Goal: Obtain resource: Download file/media

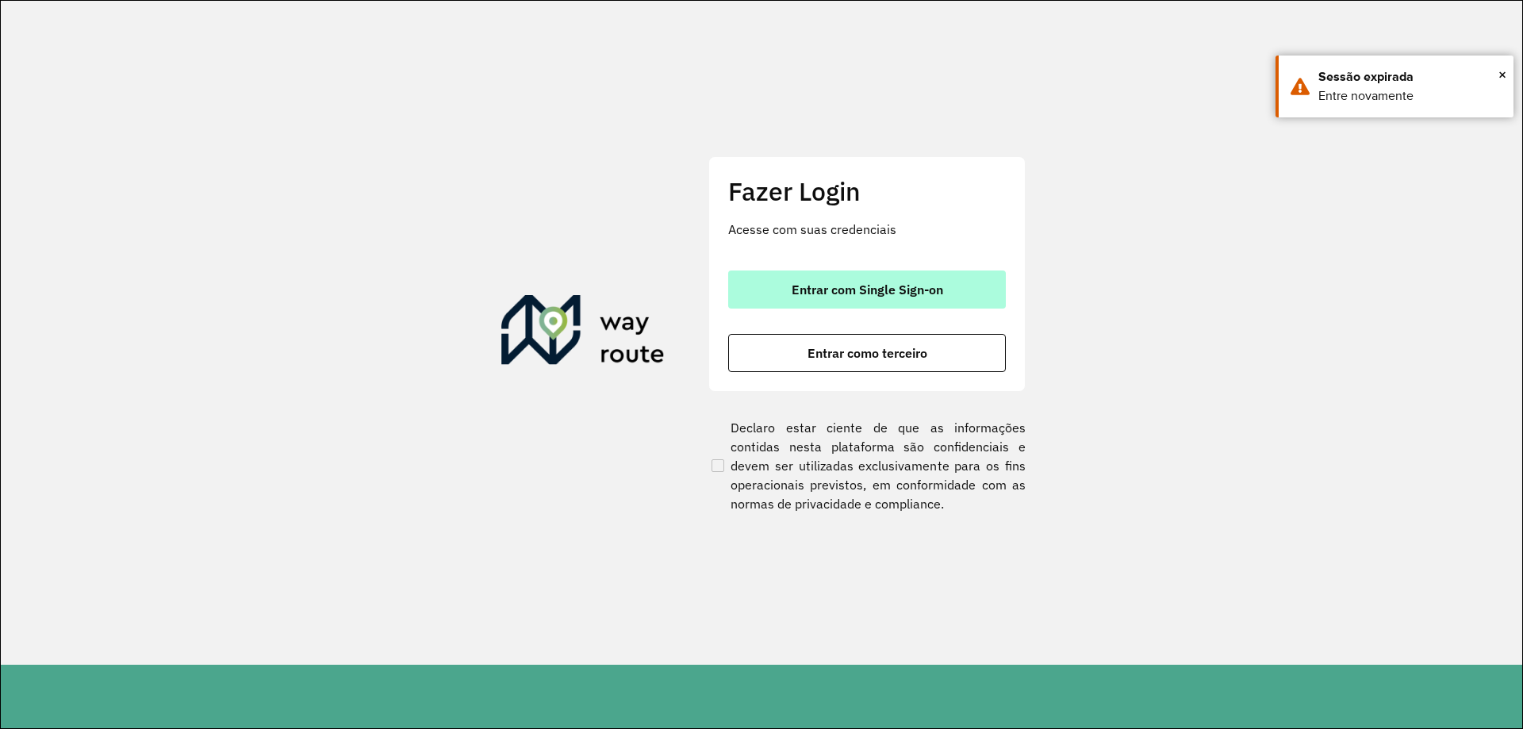
click at [923, 294] on span "Entrar com Single Sign-on" at bounding box center [868, 289] width 152 height 13
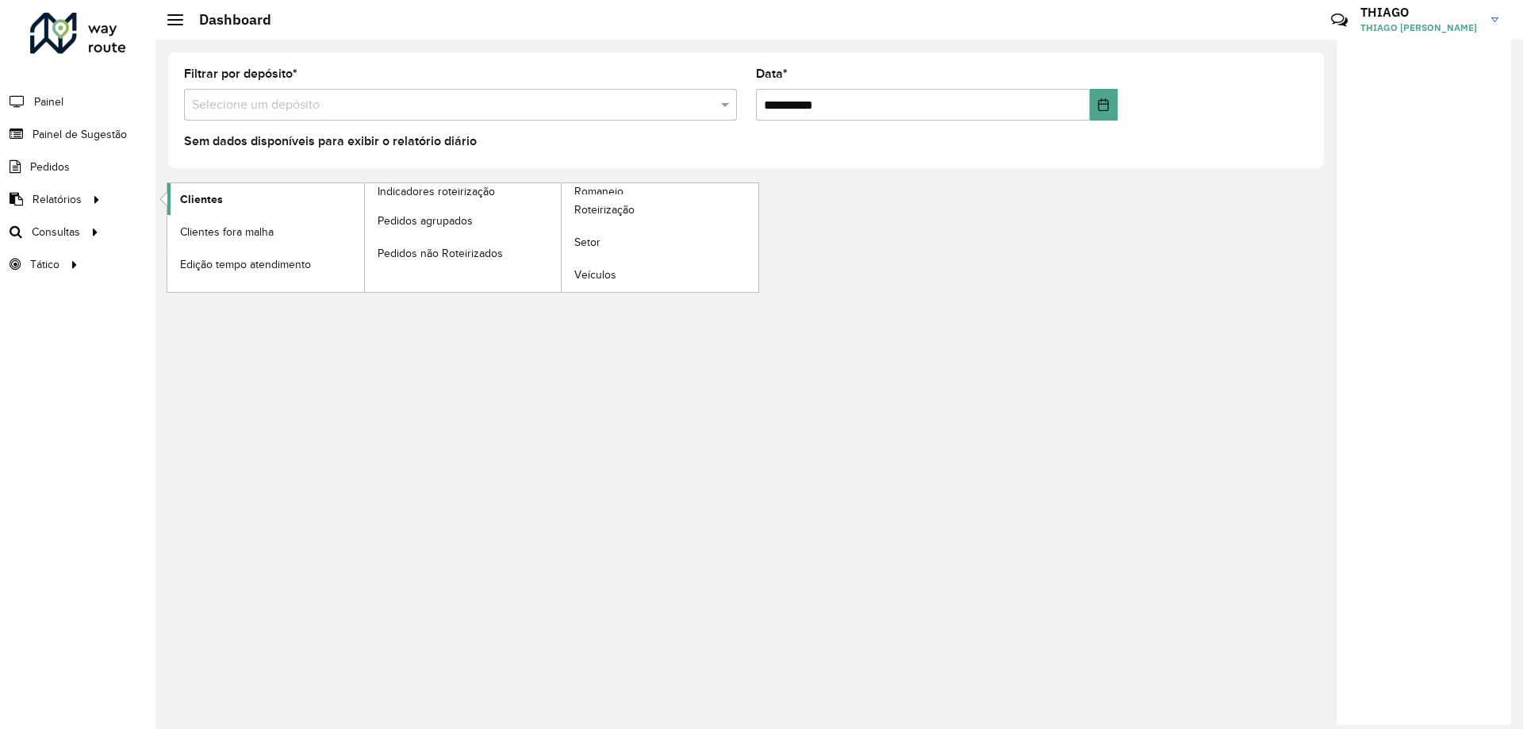
click at [220, 201] on span "Clientes" at bounding box center [201, 199] width 43 height 17
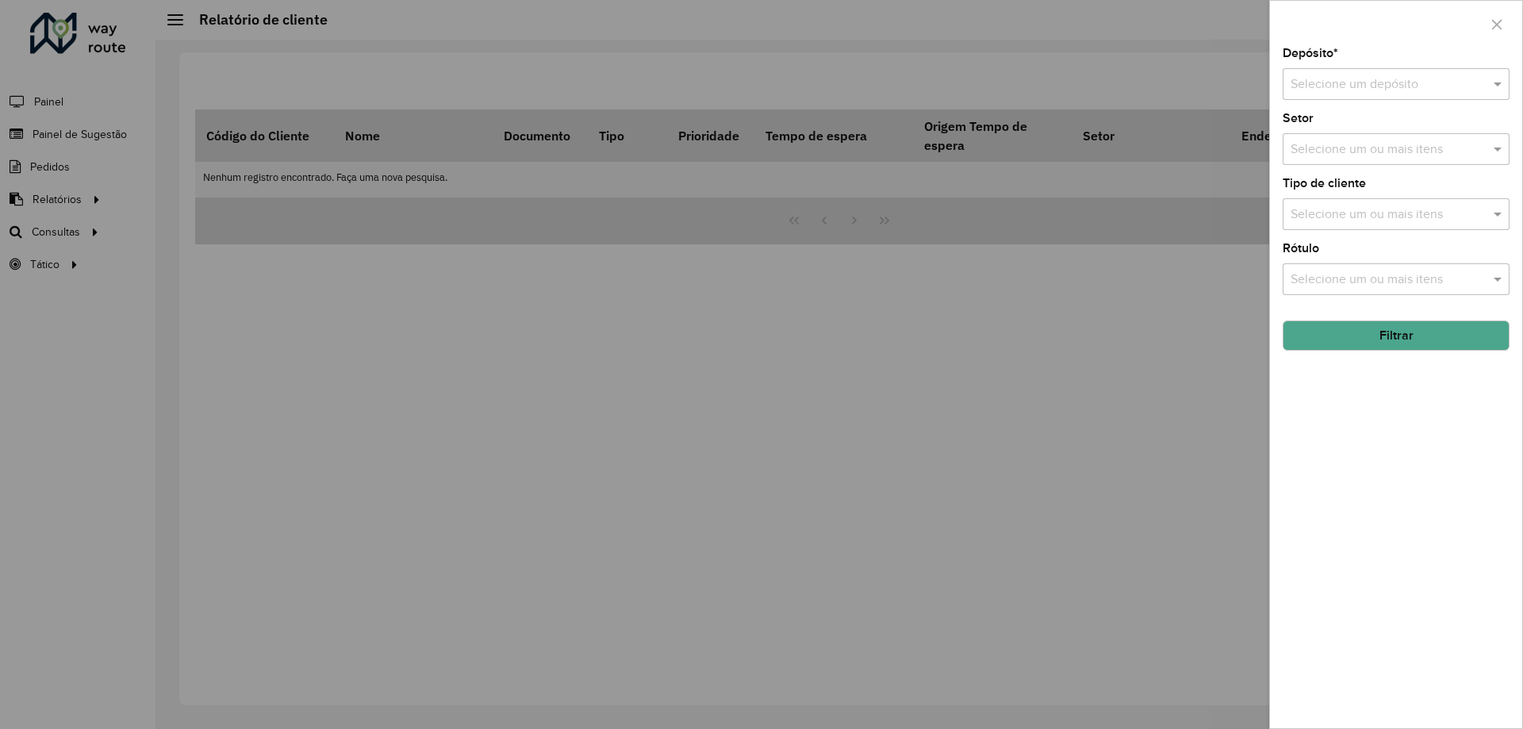
click at [1351, 75] on input "text" at bounding box center [1380, 84] width 179 height 19
click at [1350, 148] on div "CDD Camboriú" at bounding box center [1396, 157] width 225 height 27
click at [1356, 345] on button "Filtrar" at bounding box center [1396, 335] width 227 height 30
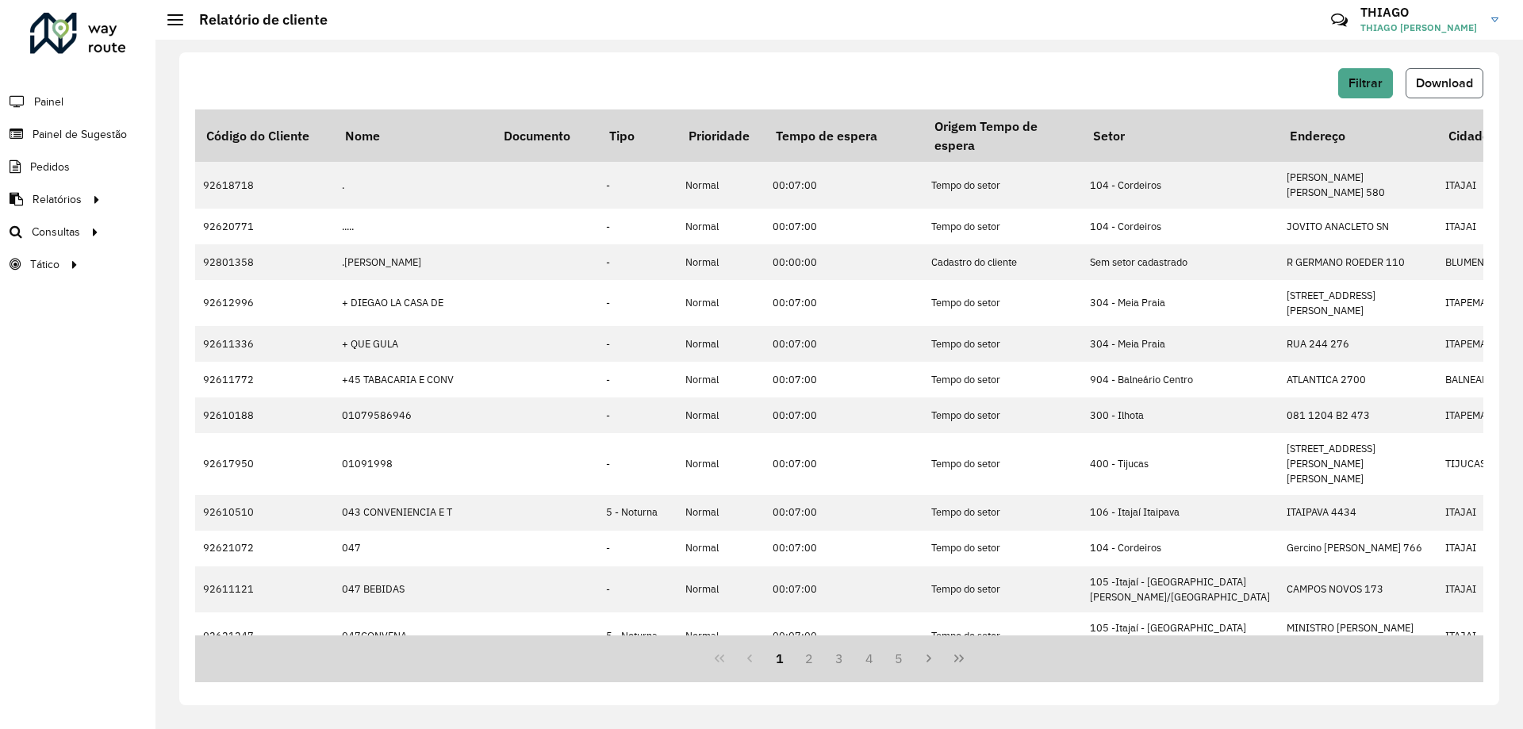
click at [1456, 75] on button "Download" at bounding box center [1445, 83] width 78 height 30
click at [1384, 93] on button "Filtrar" at bounding box center [1365, 83] width 55 height 30
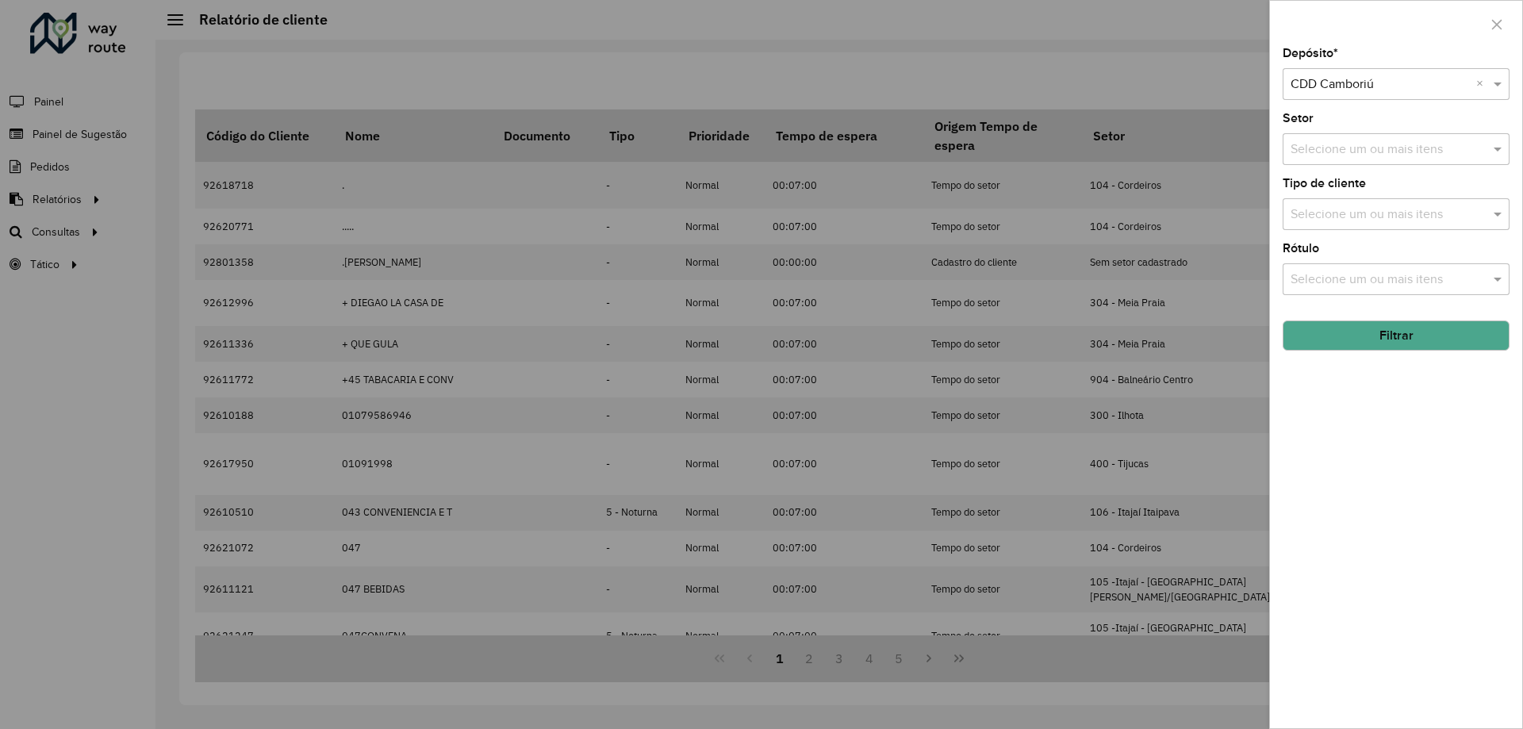
click at [1384, 93] on input "text" at bounding box center [1380, 84] width 179 height 19
click at [1152, 102] on div at bounding box center [761, 364] width 1523 height 729
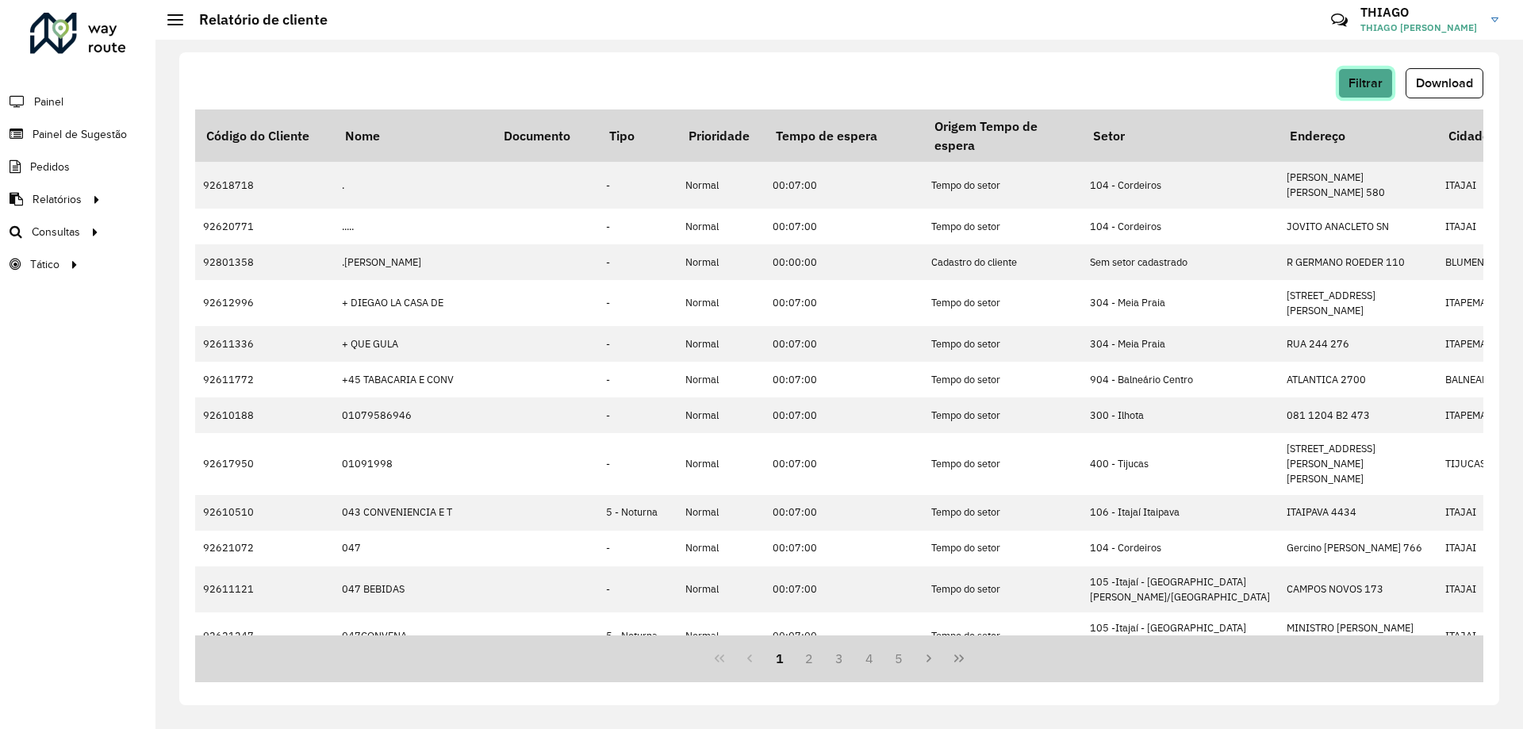
click at [1366, 79] on span "Filtrar" at bounding box center [1366, 82] width 34 height 13
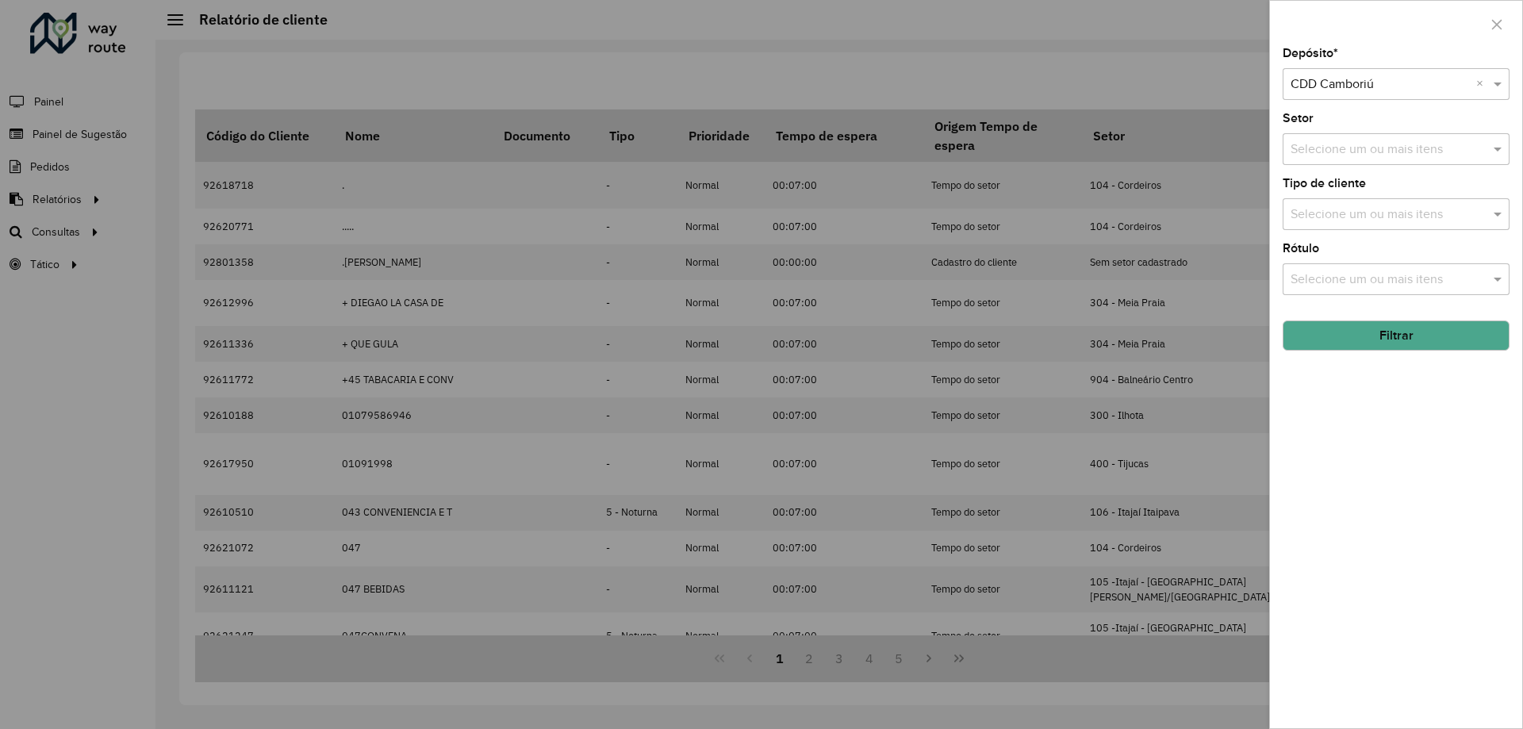
click at [1318, 293] on div "Selecione um ou mais itens" at bounding box center [1396, 279] width 227 height 32
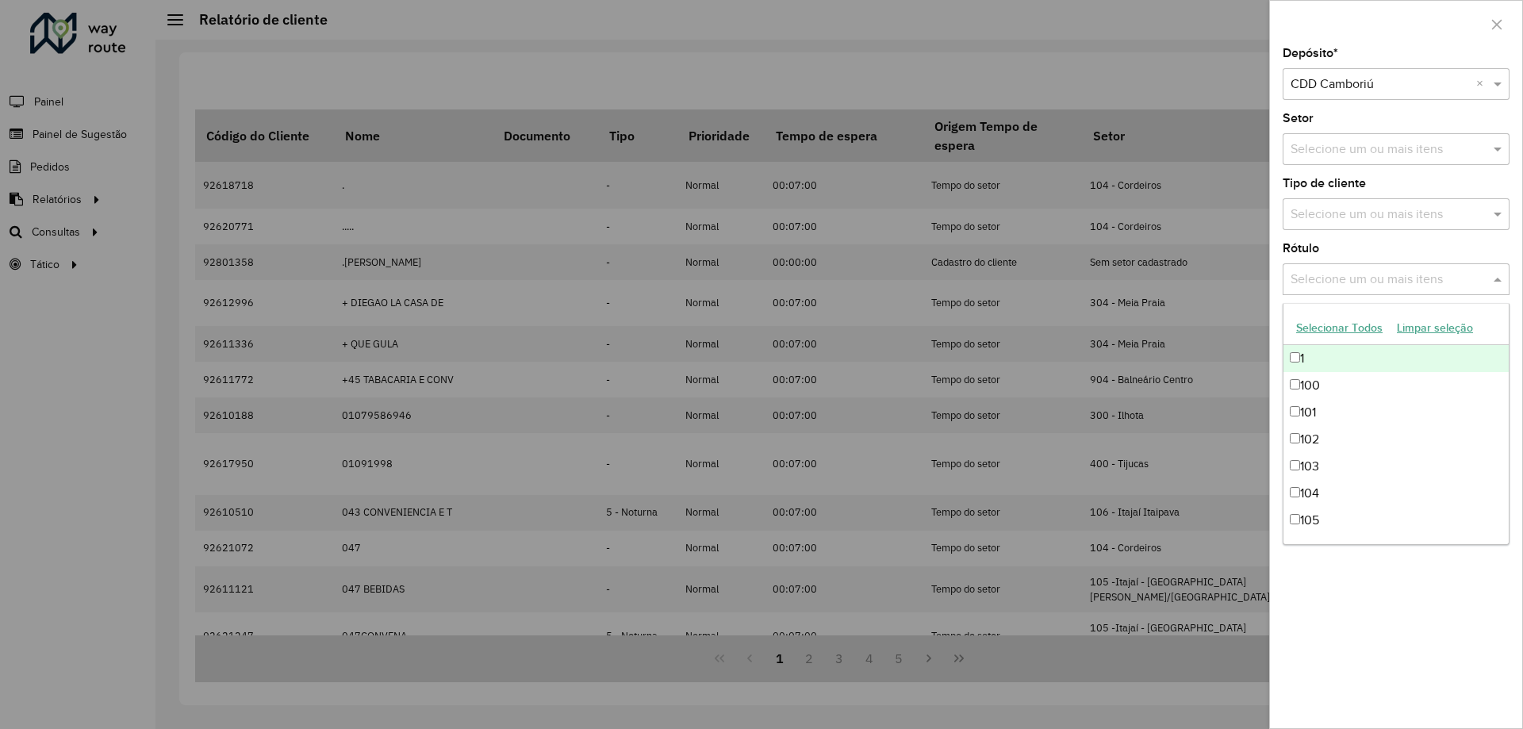
click at [1318, 289] on input "text" at bounding box center [1388, 280] width 203 height 19
click at [1414, 89] on input "text" at bounding box center [1380, 84] width 179 height 19
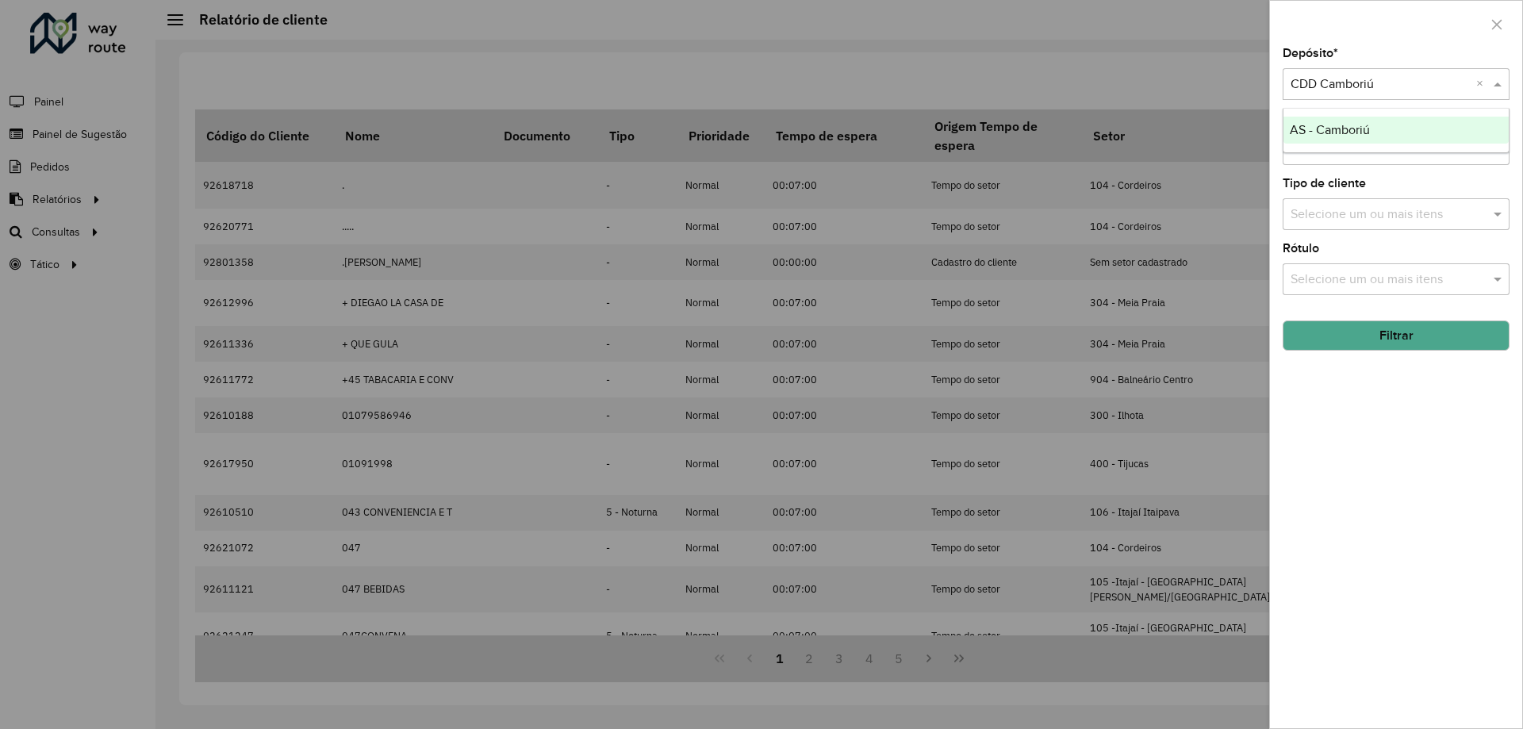
click at [1358, 138] on div "AS - Camboriú" at bounding box center [1396, 130] width 225 height 27
click at [1345, 86] on input "text" at bounding box center [1380, 84] width 179 height 19
click at [1332, 129] on span "CDD Camboriú" at bounding box center [1331, 129] width 83 height 13
click at [1111, 348] on div at bounding box center [761, 364] width 1523 height 729
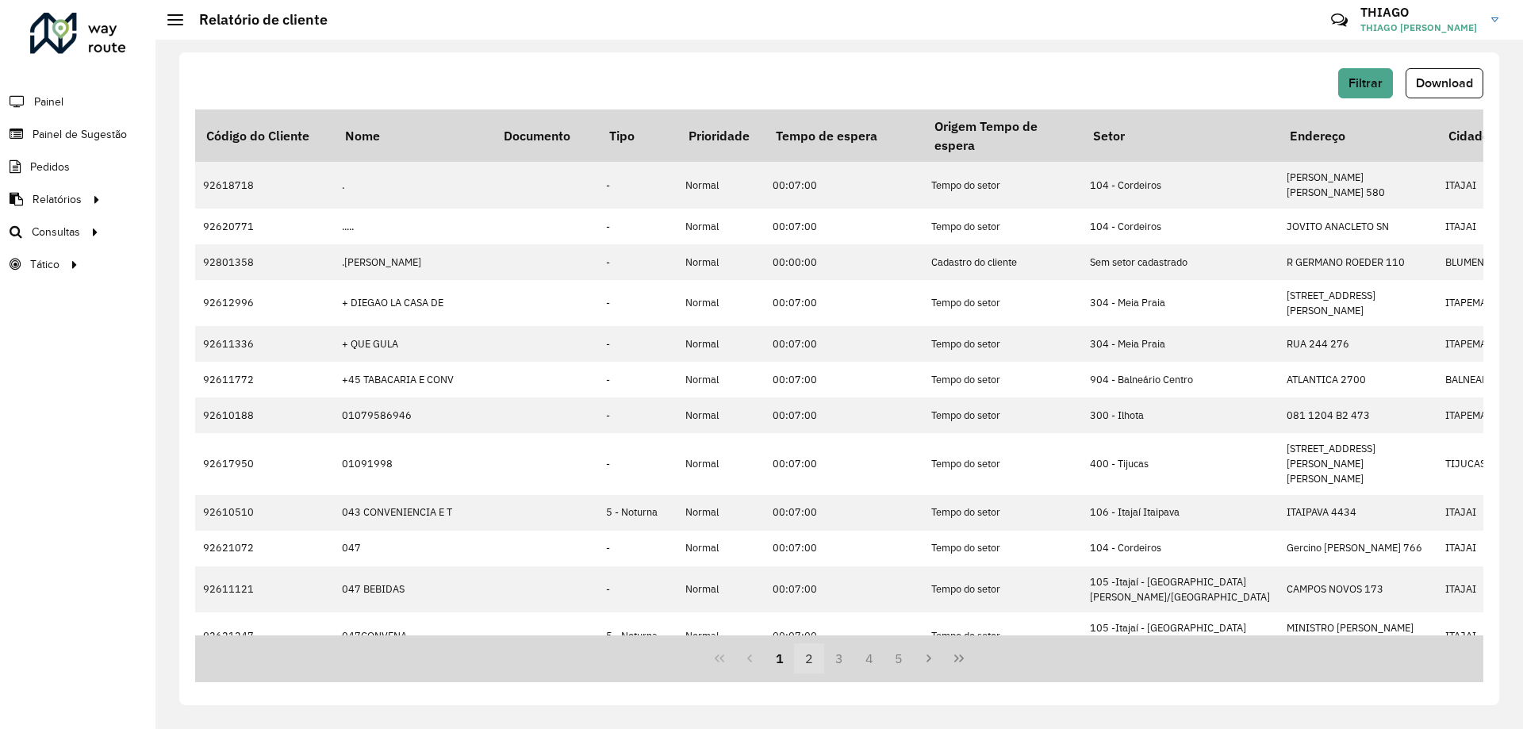
click at [810, 655] on button "2" at bounding box center [809, 658] width 30 height 30
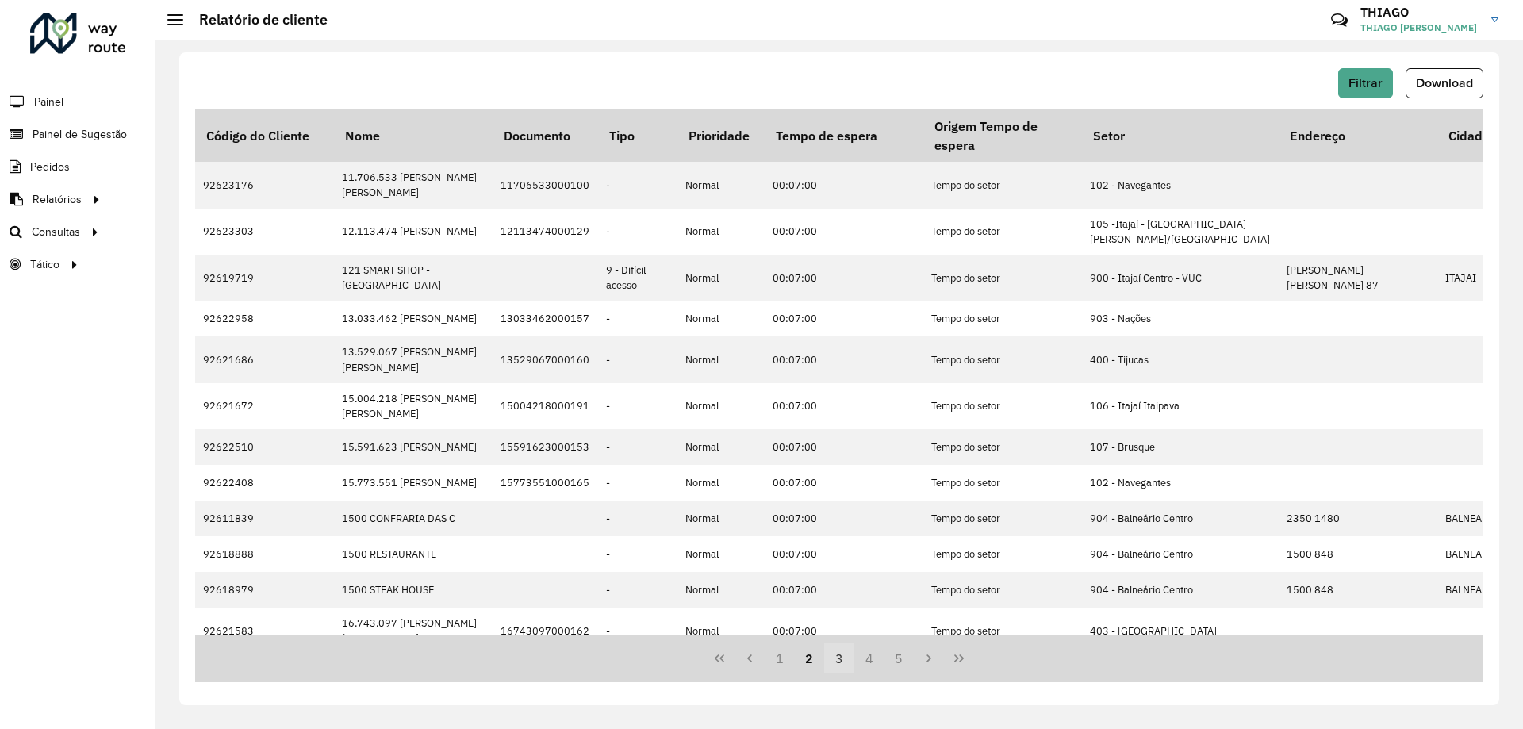
click at [838, 656] on button "3" at bounding box center [839, 658] width 30 height 30
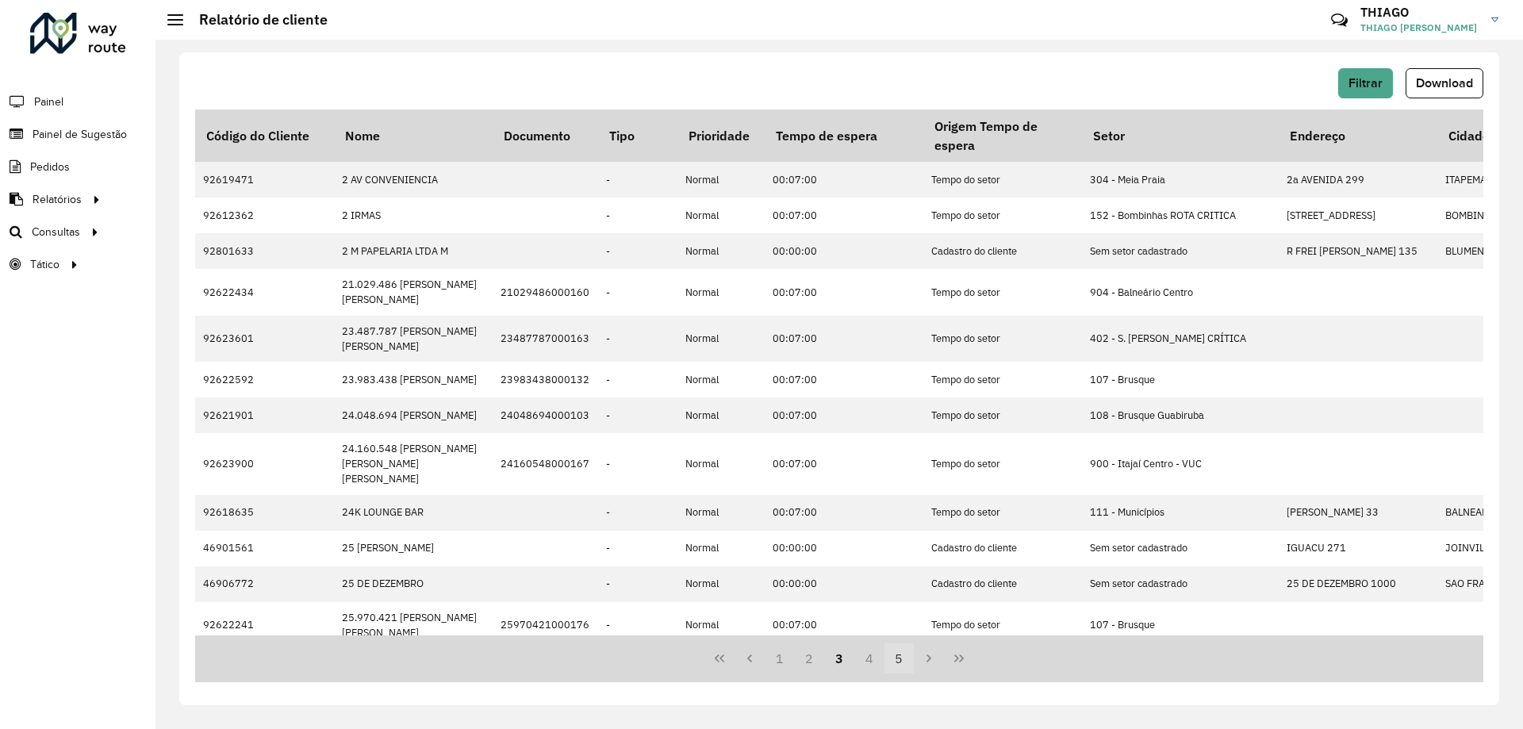
click at [863, 656] on button "4" at bounding box center [869, 658] width 30 height 30
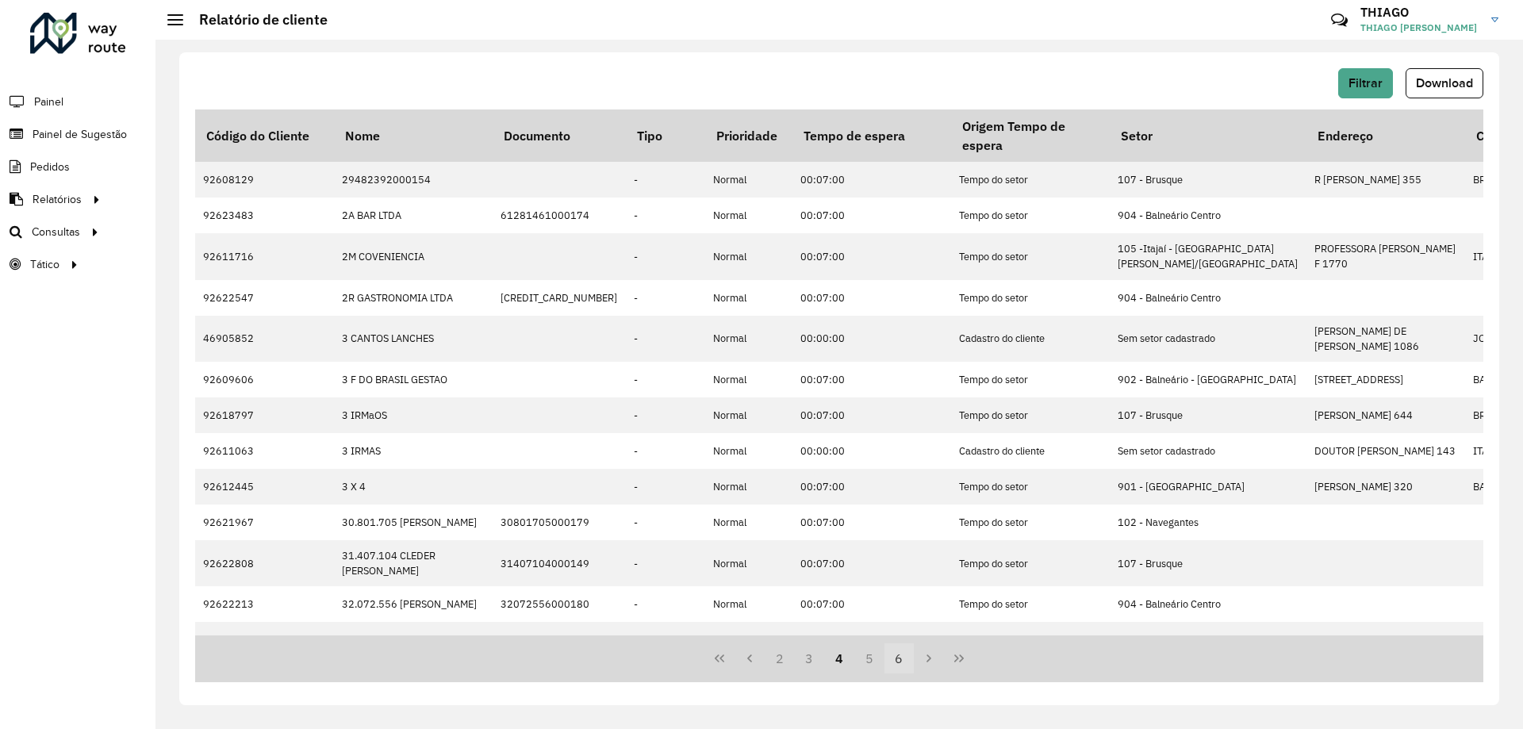
click at [891, 656] on button "6" at bounding box center [900, 658] width 30 height 30
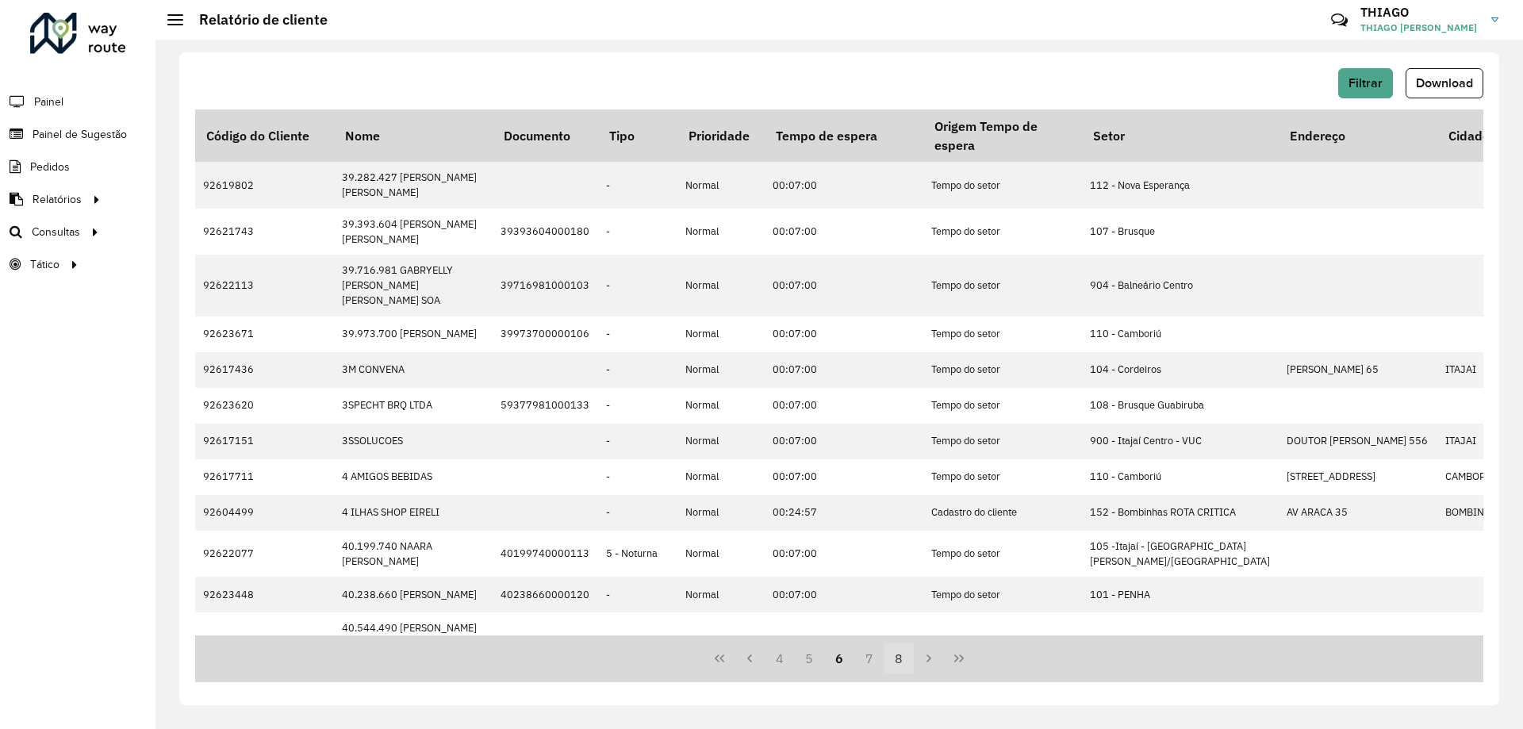
click at [913, 658] on button "8" at bounding box center [900, 658] width 30 height 30
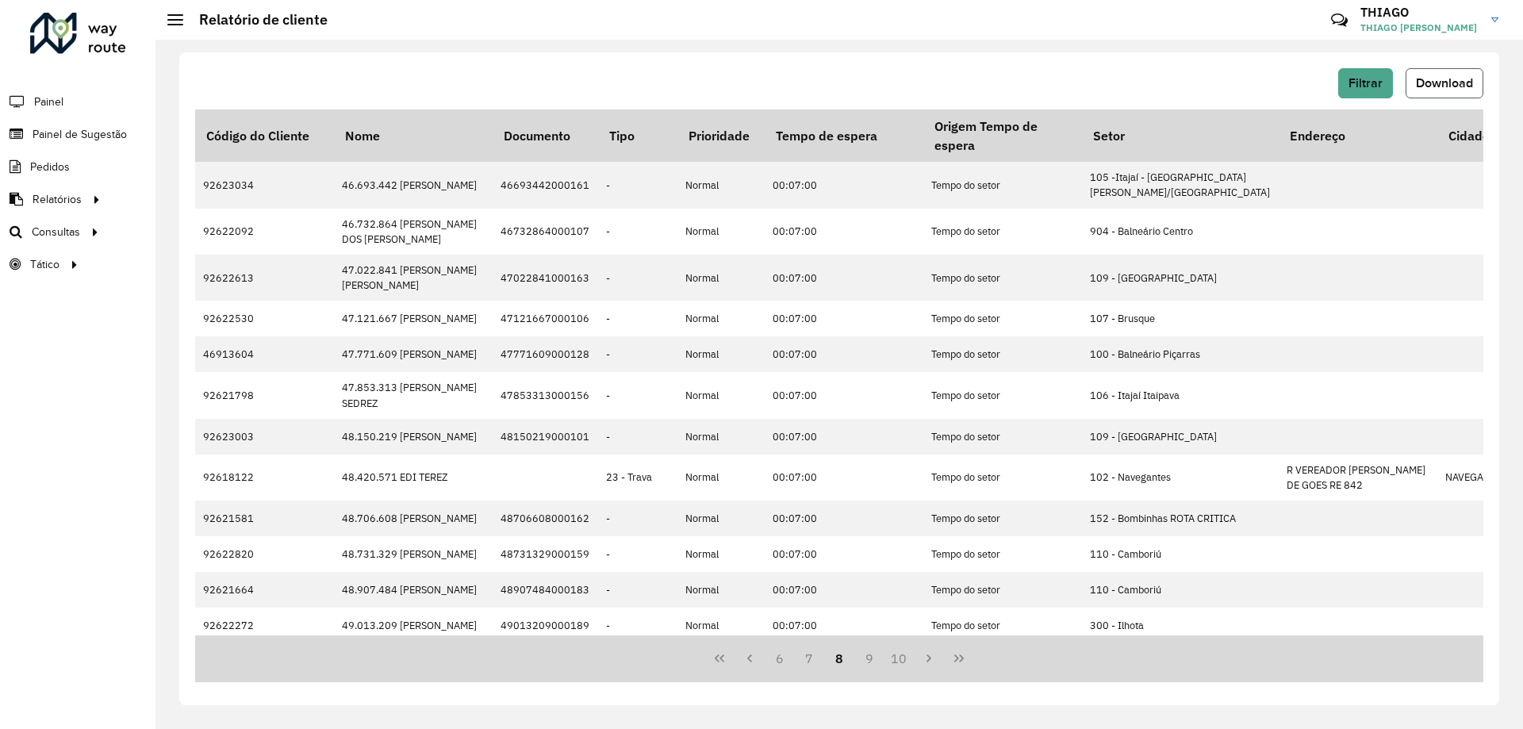
click at [1420, 86] on span "Download" at bounding box center [1444, 82] width 57 height 13
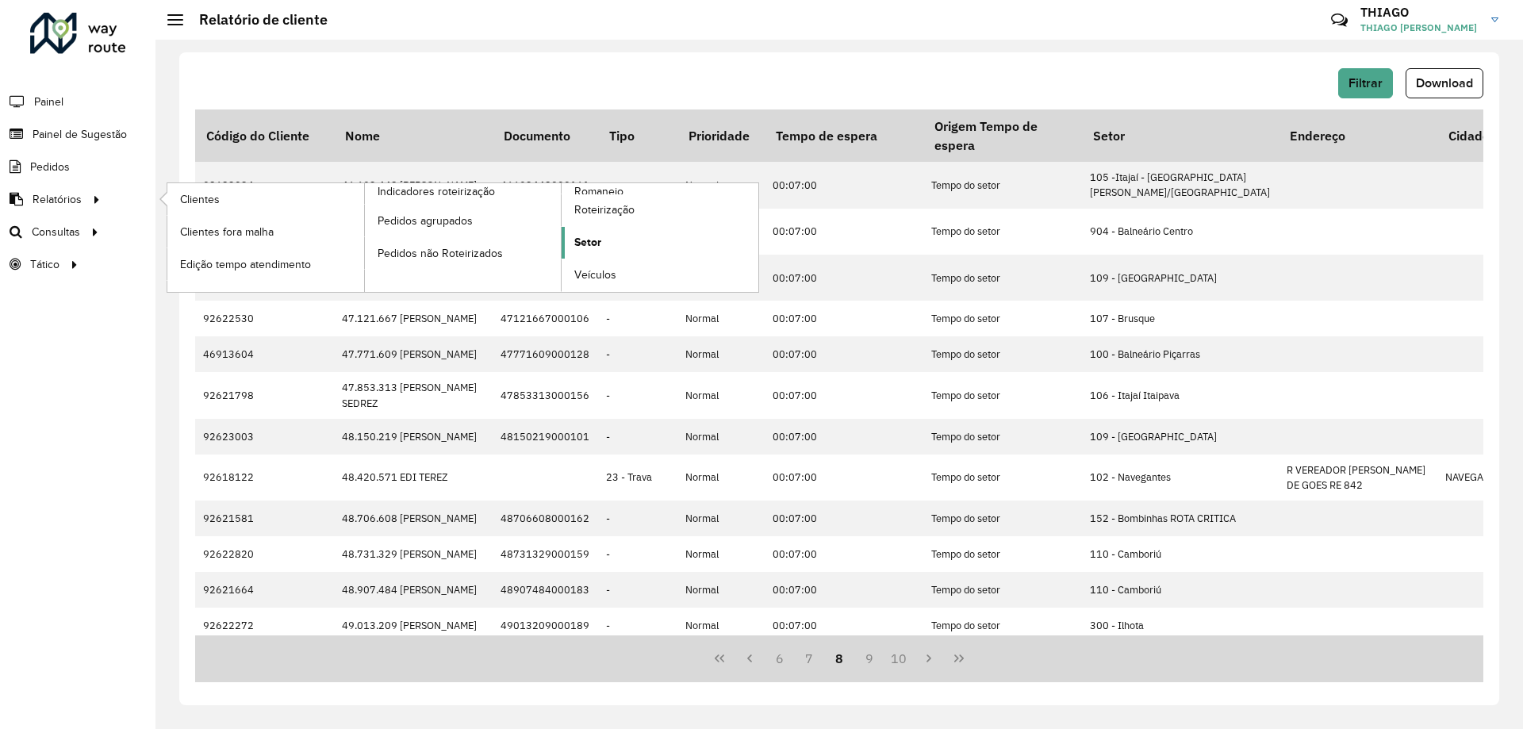
click at [609, 239] on link "Setor" at bounding box center [660, 243] width 197 height 32
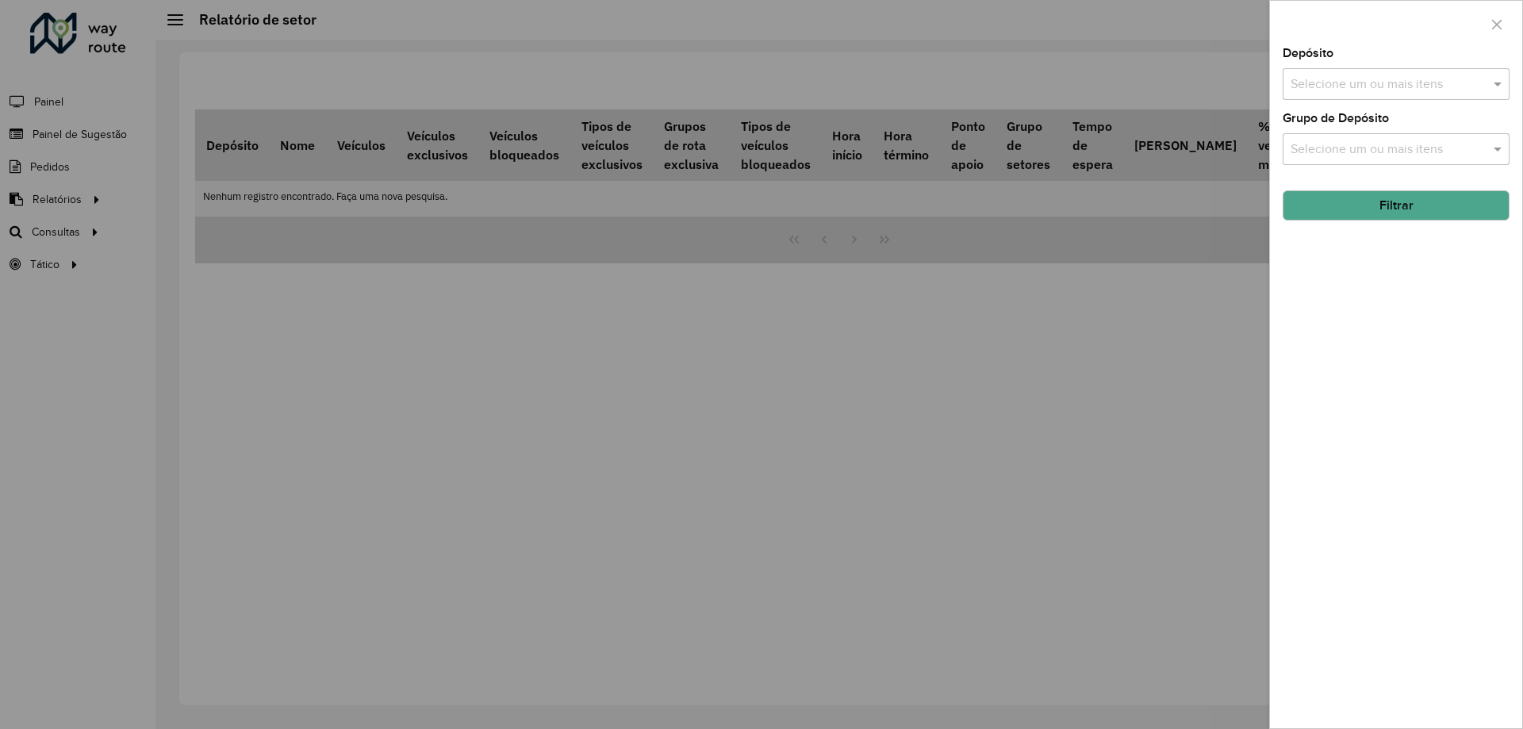
drag, startPoint x: 1107, startPoint y: 300, endPoint x: 1119, endPoint y: 288, distance: 16.8
click at [1107, 300] on div at bounding box center [761, 364] width 1523 height 729
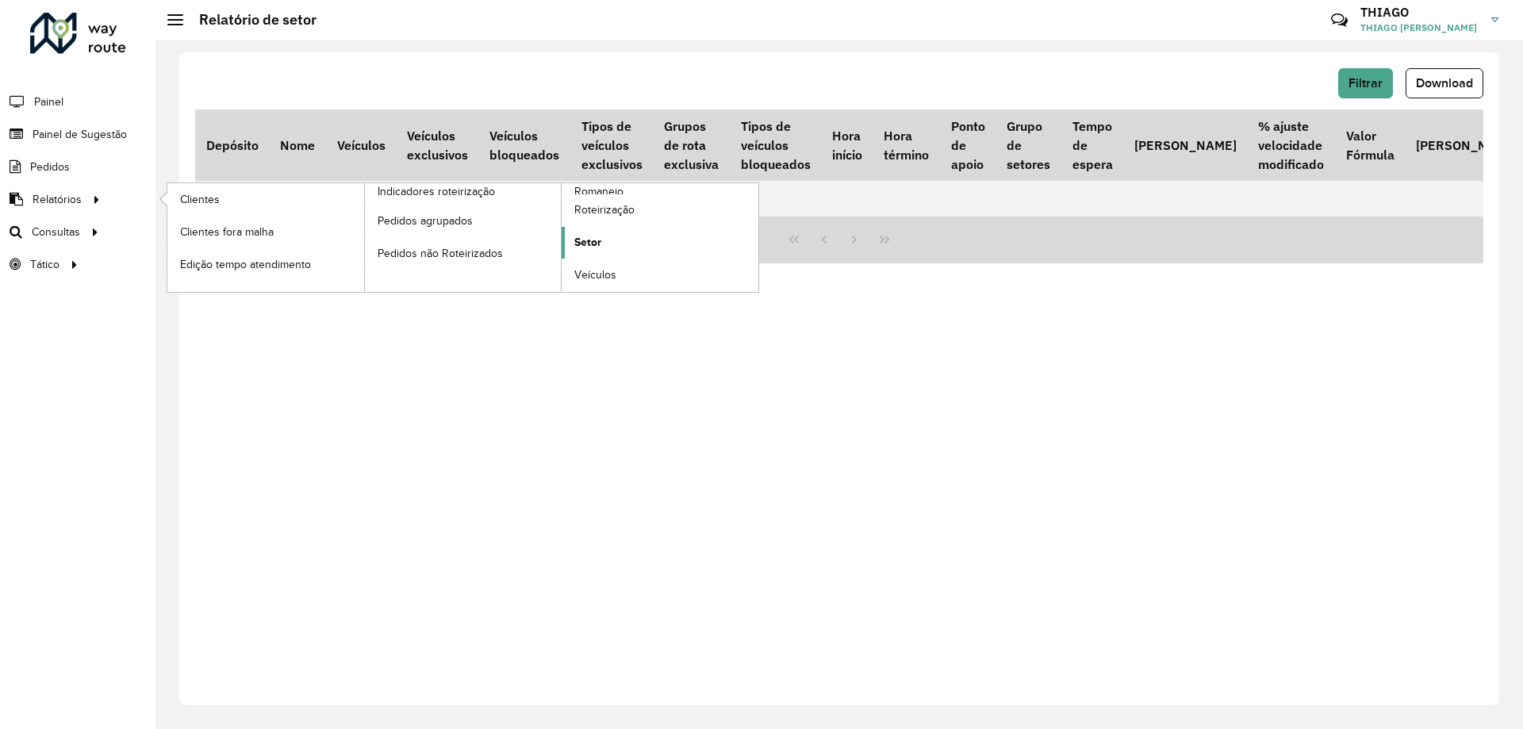
click at [591, 240] on span "Setor" at bounding box center [587, 242] width 27 height 17
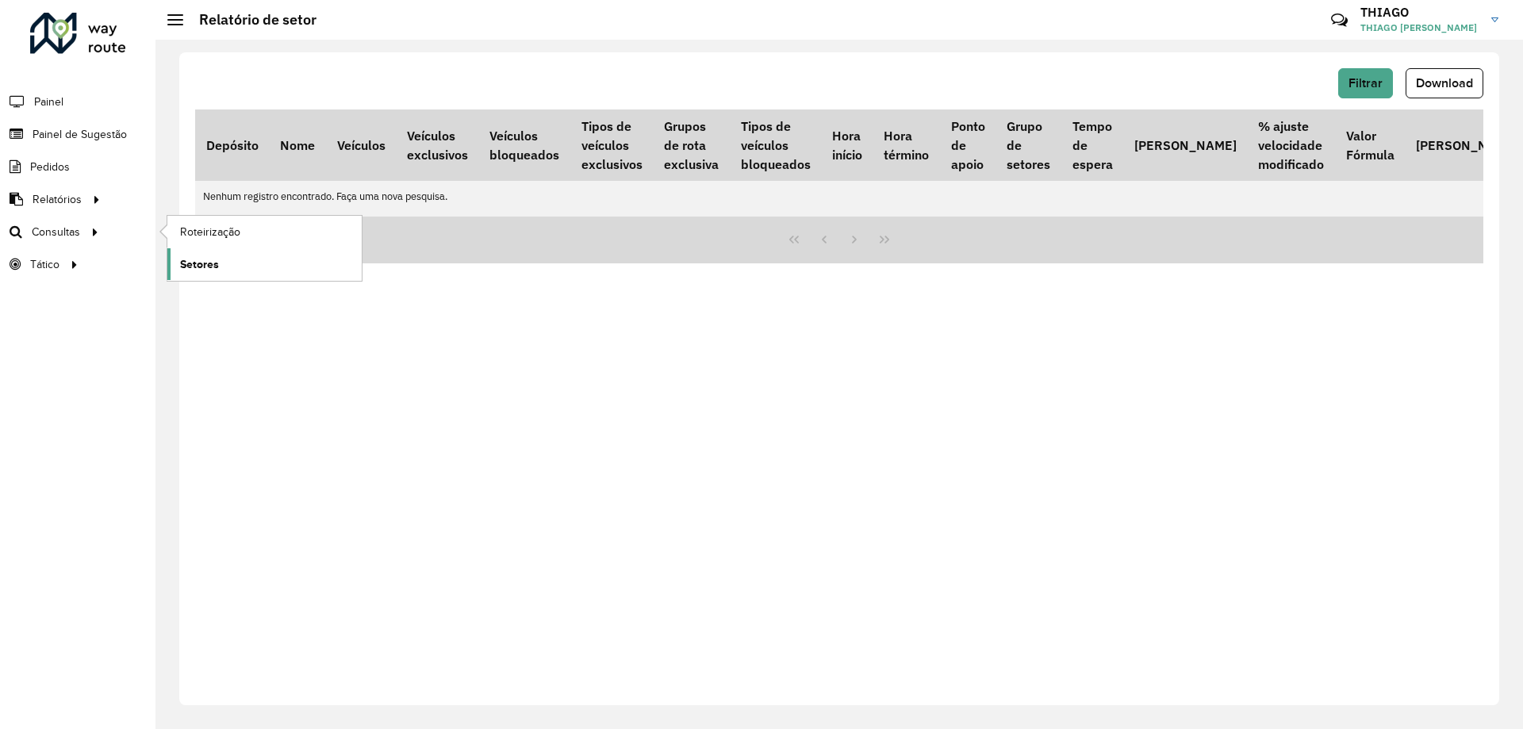
click at [213, 256] on span "Setores" at bounding box center [199, 264] width 39 height 17
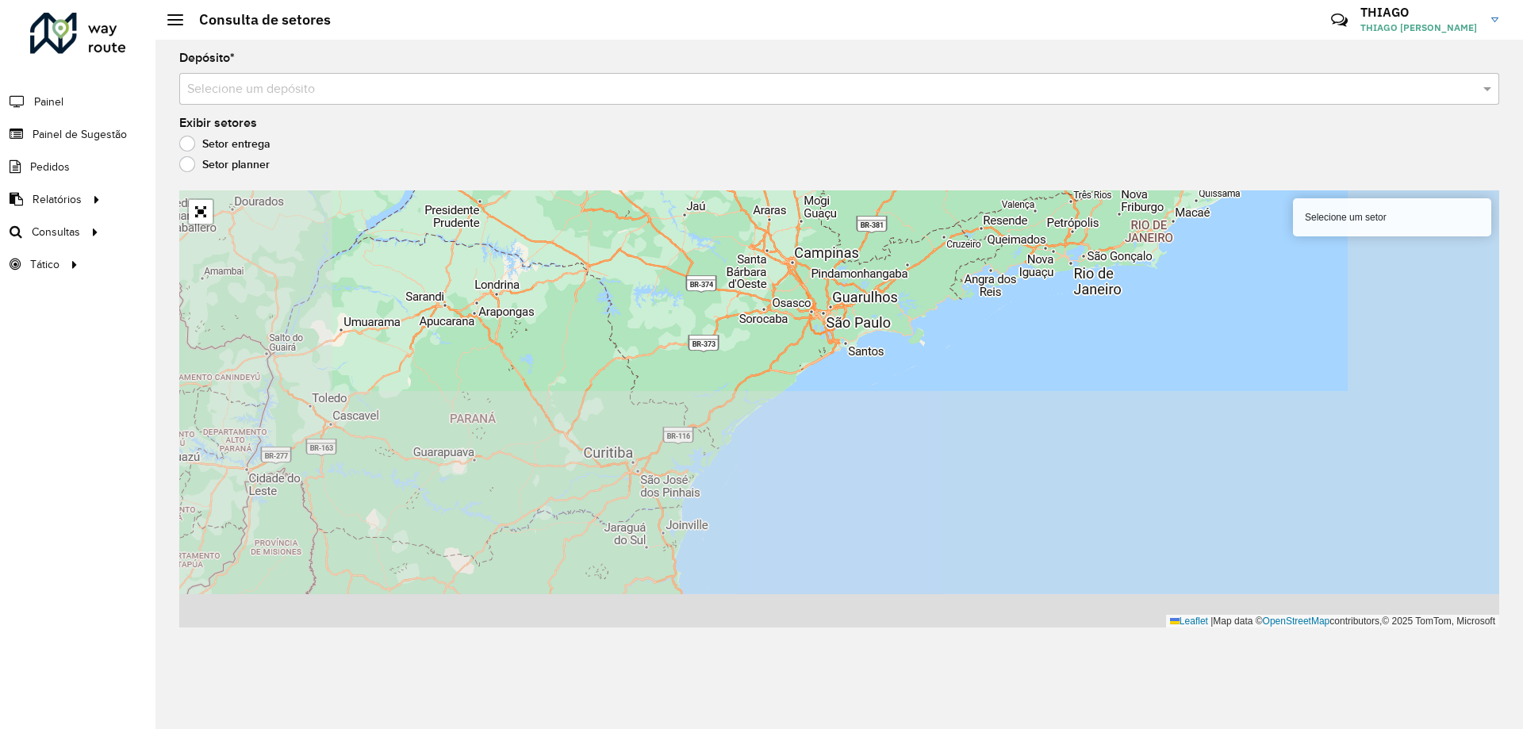
click at [428, 93] on input "text" at bounding box center [823, 89] width 1272 height 19
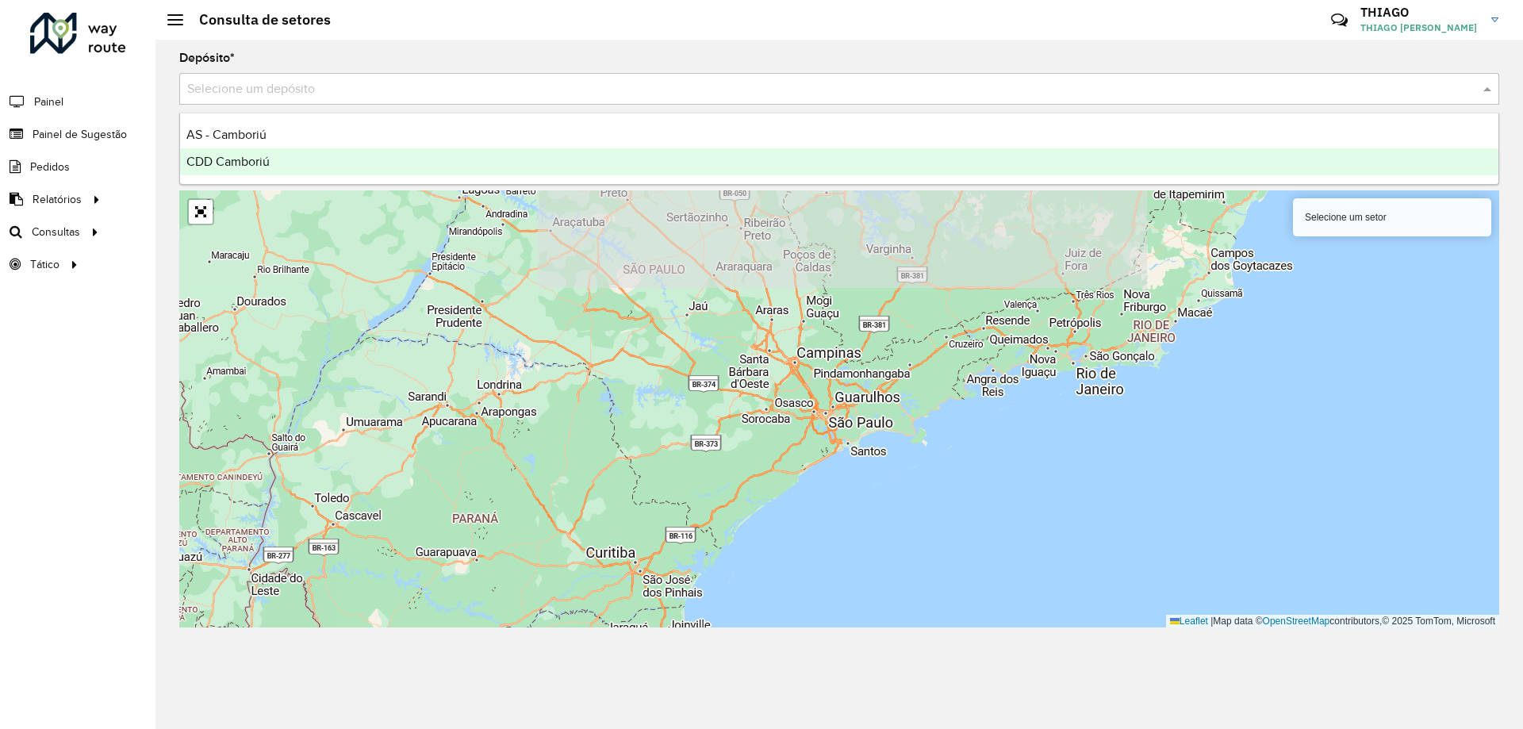
click at [309, 170] on div "CDD Camboriú" at bounding box center [839, 161] width 1318 height 27
